Goal: Navigation & Orientation: Find specific page/section

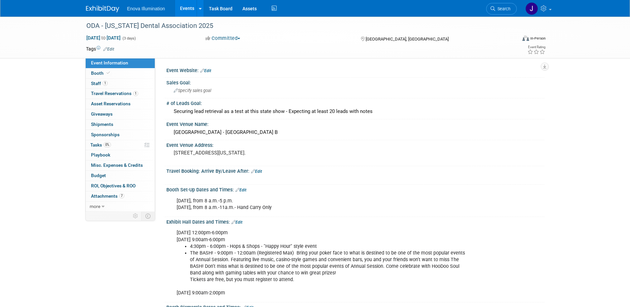
click at [106, 8] on img at bounding box center [102, 9] width 33 height 7
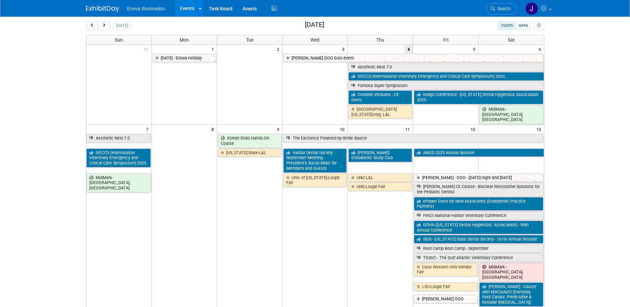
scroll to position [66, 0]
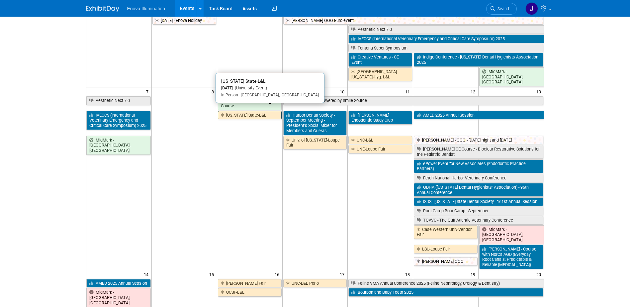
click at [231, 111] on link "Ohio State-L&L" at bounding box center [250, 115] width 64 height 9
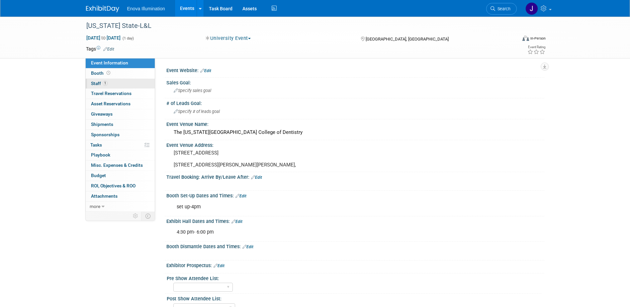
click at [112, 84] on link "1 Staff 1" at bounding box center [120, 84] width 69 height 10
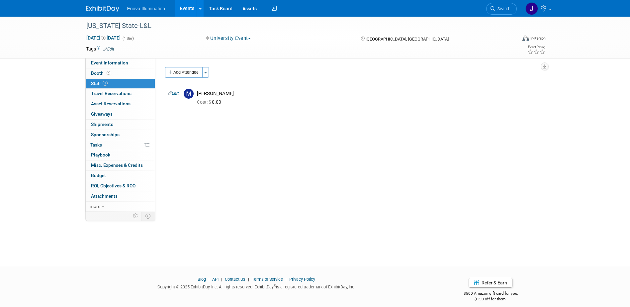
click at [111, 7] on img at bounding box center [102, 9] width 33 height 7
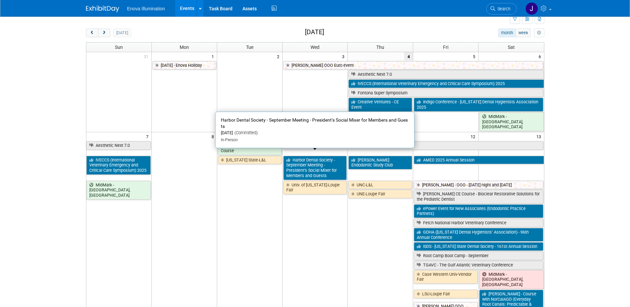
scroll to position [66, 0]
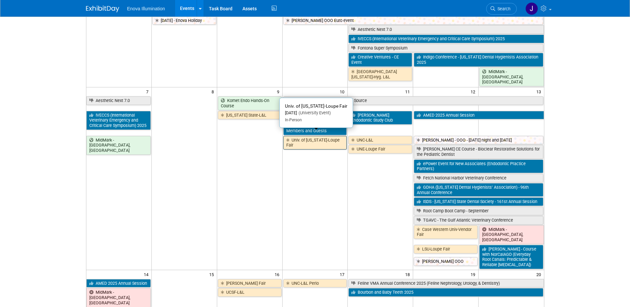
click at [317, 137] on link "Univ. of [US_STATE]-Loupe Fair" at bounding box center [315, 143] width 64 height 14
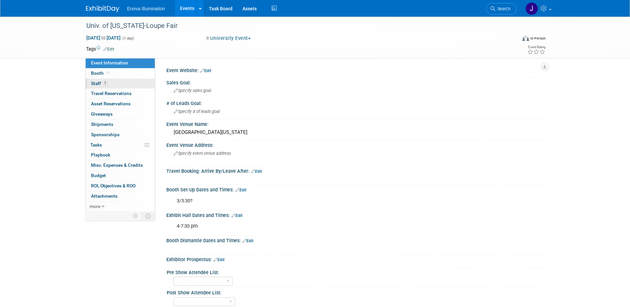
click at [118, 82] on link "1 Staff 1" at bounding box center [120, 84] width 69 height 10
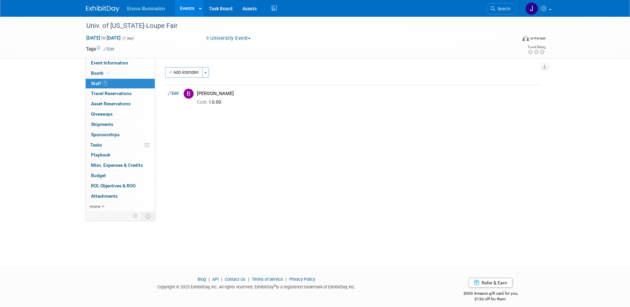
click at [112, 10] on img at bounding box center [102, 9] width 33 height 7
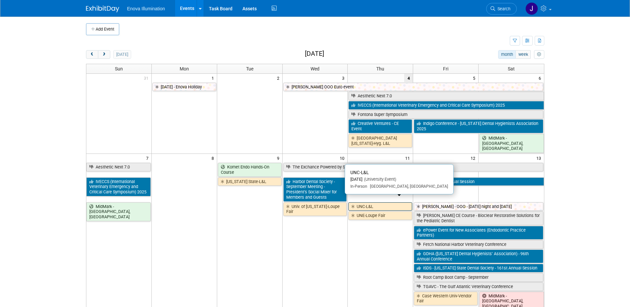
click at [368, 202] on link "UNC-L&L" at bounding box center [380, 206] width 64 height 9
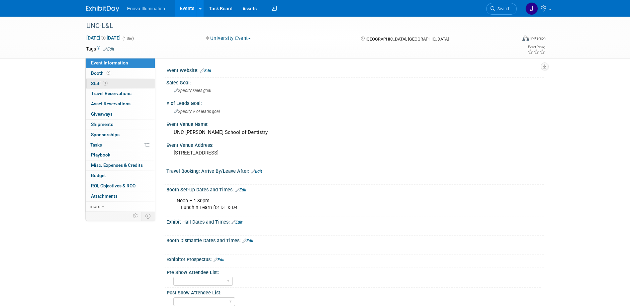
click at [143, 86] on link "1 Staff 1" at bounding box center [120, 84] width 69 height 10
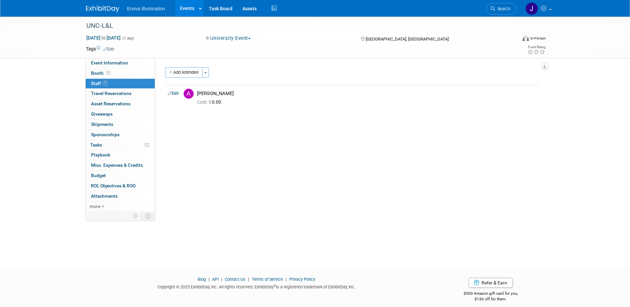
click at [109, 6] on img at bounding box center [102, 9] width 33 height 7
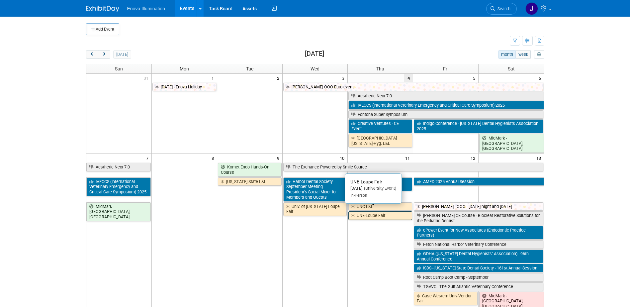
click at [365, 212] on link "UNE-Loupe Fair" at bounding box center [380, 215] width 64 height 9
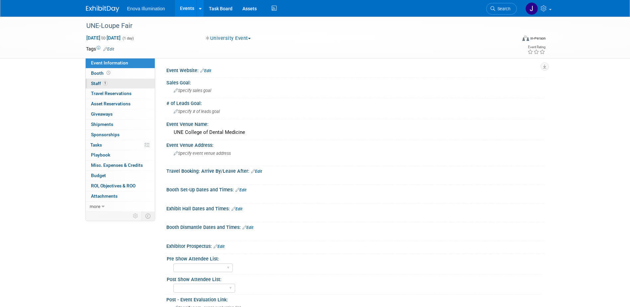
click at [117, 85] on link "1 Staff 1" at bounding box center [120, 84] width 69 height 10
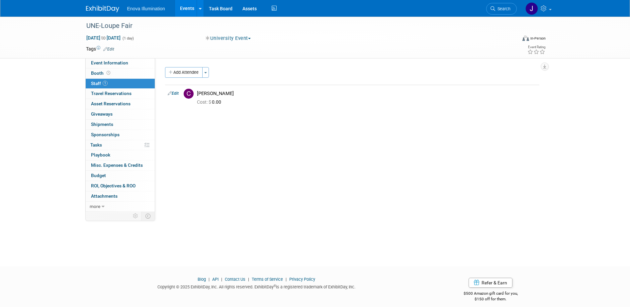
click at [110, 10] on img at bounding box center [102, 9] width 33 height 7
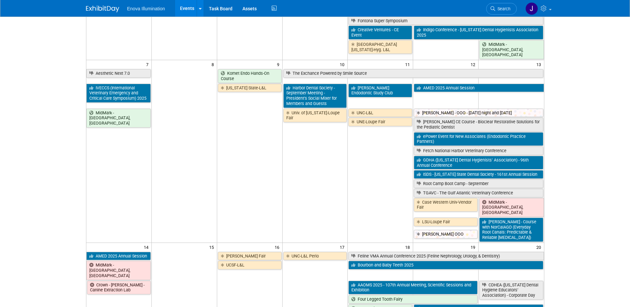
scroll to position [100, 0]
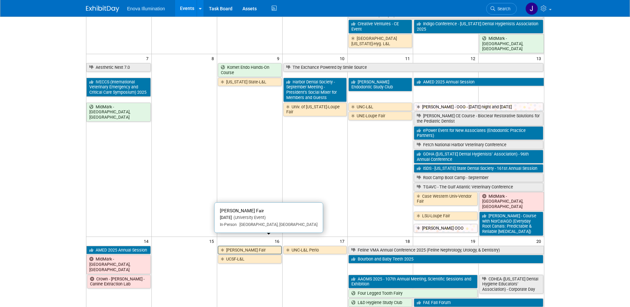
click at [244, 246] on link "[PERSON_NAME] Fair" at bounding box center [250, 250] width 64 height 9
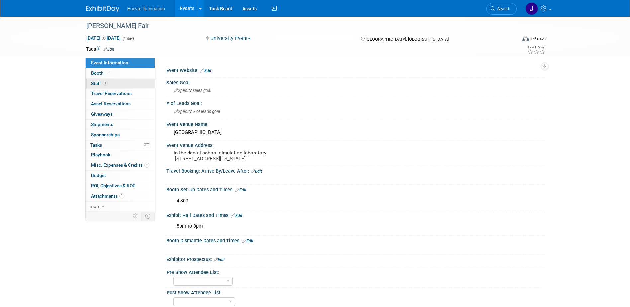
click at [112, 80] on link "1 Staff 1" at bounding box center [120, 84] width 69 height 10
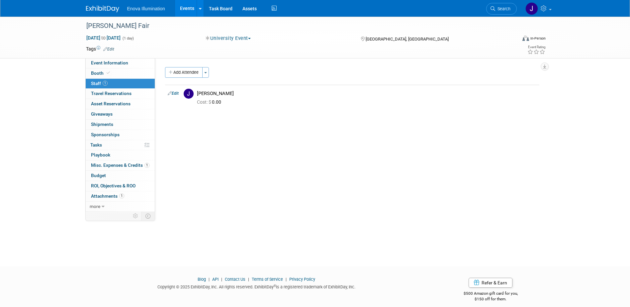
click at [111, 8] on img at bounding box center [102, 9] width 33 height 7
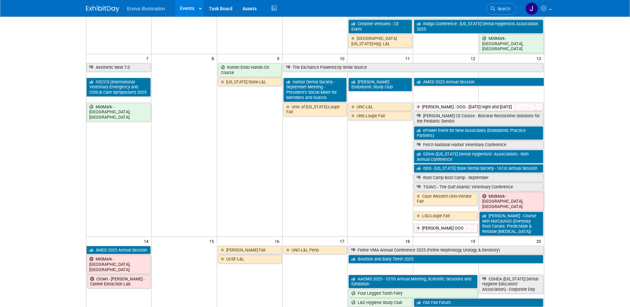
scroll to position [166, 0]
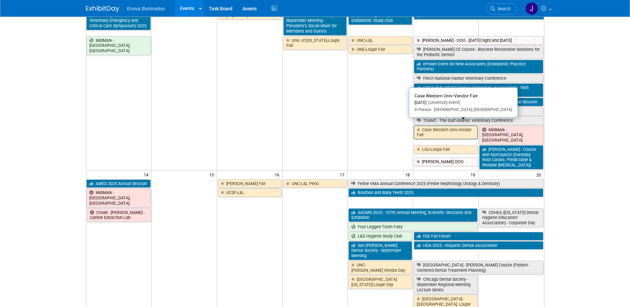
click at [423, 130] on link "Case Western Univ-Vendor Fair" at bounding box center [446, 132] width 64 height 14
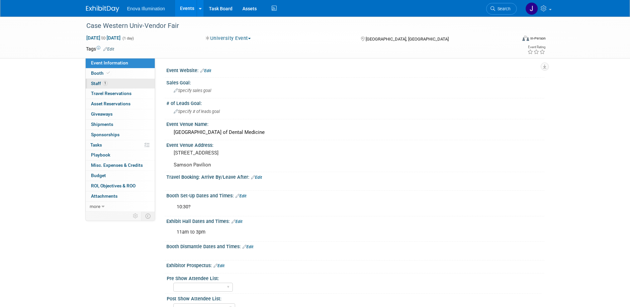
click at [137, 86] on link "1 Staff 1" at bounding box center [120, 84] width 69 height 10
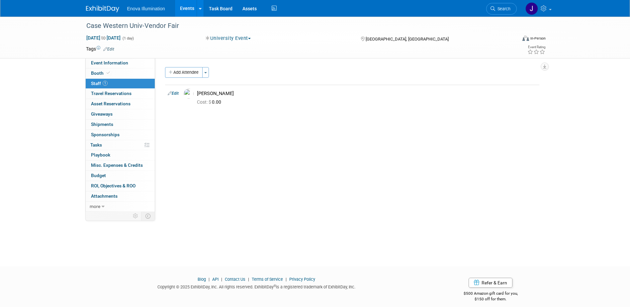
click at [113, 5] on link at bounding box center [106, 5] width 41 height 5
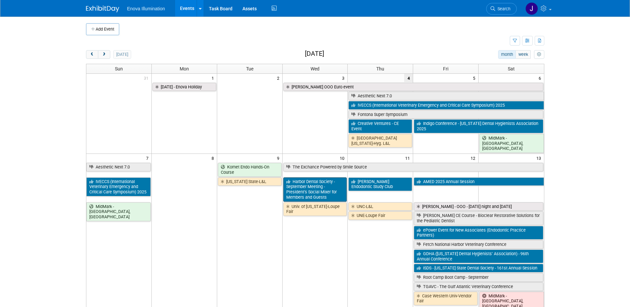
scroll to position [33, 0]
